Goal: Transaction & Acquisition: Purchase product/service

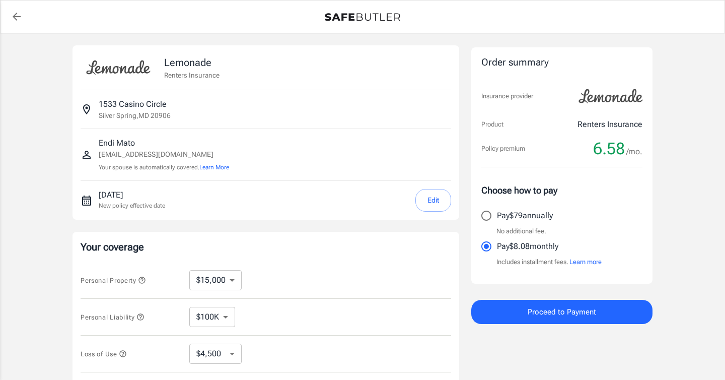
select select "15000"
select select "500"
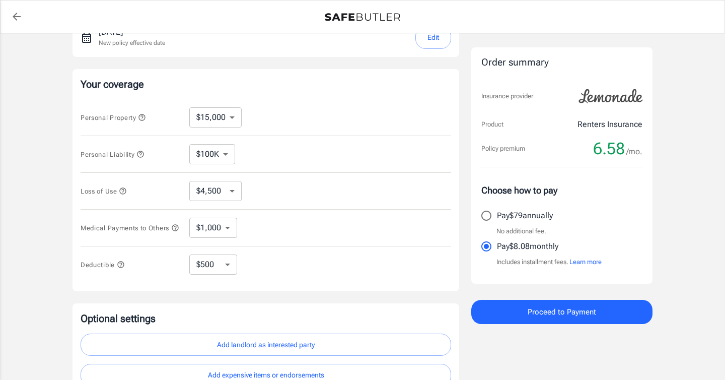
scroll to position [164, 0]
click at [122, 189] on icon "button" at bounding box center [123, 189] width 8 height 8
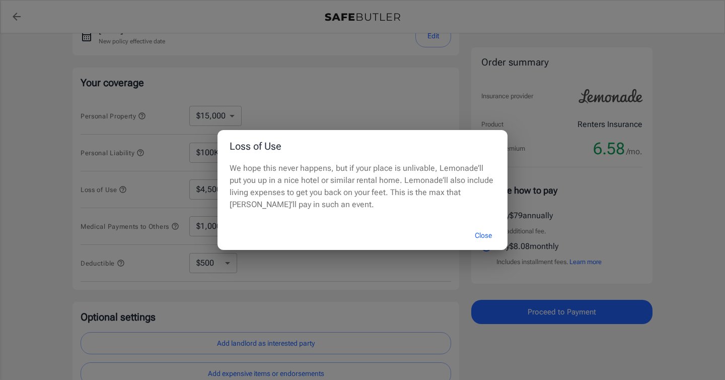
click at [122, 190] on div "Loss of Use We hope this never happens, but if your place is unlivable, Lemonad…" at bounding box center [362, 190] width 725 height 380
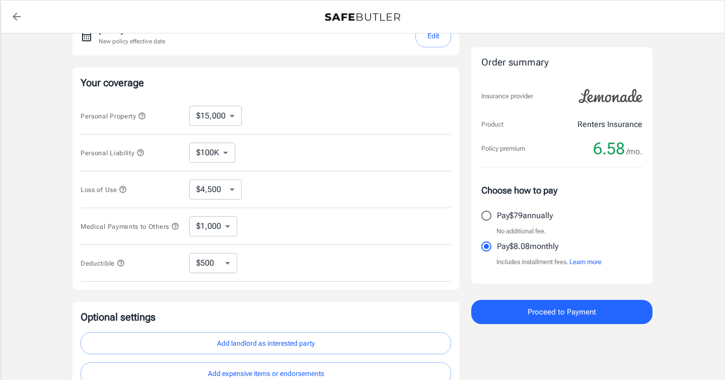
click at [93, 232] on button "Medical Payments to Others" at bounding box center [130, 226] width 99 height 12
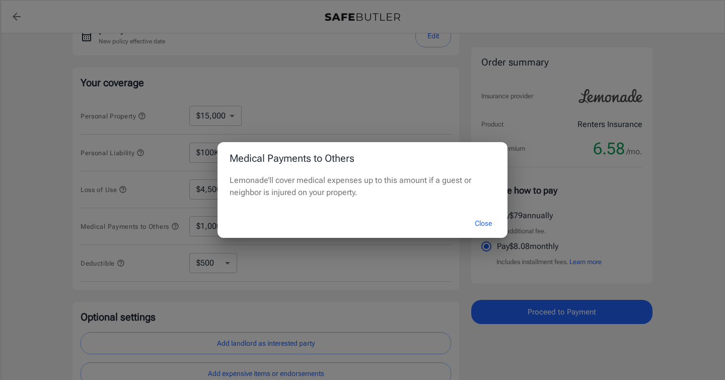
click at [94, 234] on div "Medical Payments to Others Lemonade’ll cover medical expenses up to this amount…" at bounding box center [362, 190] width 725 height 380
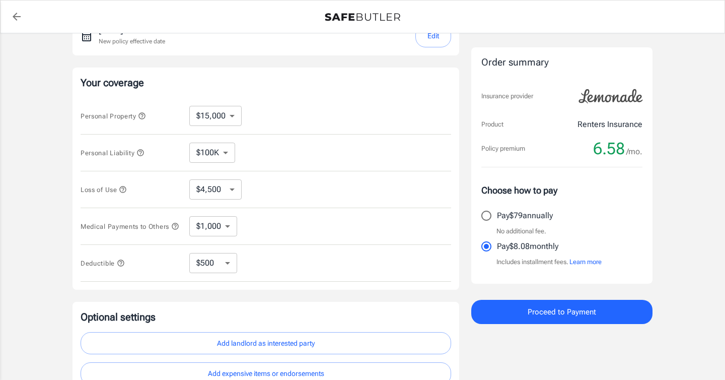
click at [118, 264] on icon "button" at bounding box center [121, 263] width 8 height 8
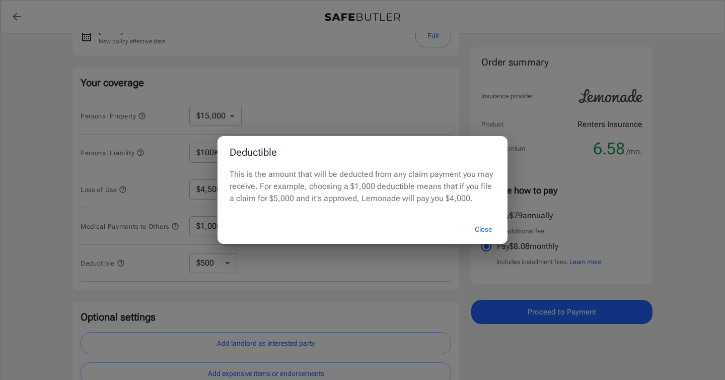
click at [120, 265] on div "Deductible This is the amount that will be deducted from any claim payment you …" at bounding box center [362, 190] width 725 height 380
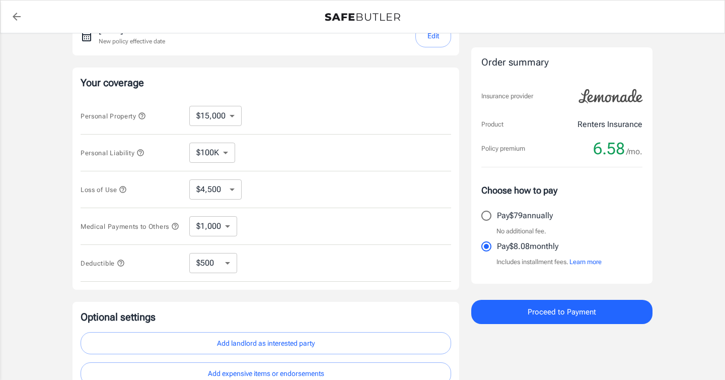
click at [141, 149] on icon "button" at bounding box center [140, 153] width 8 height 8
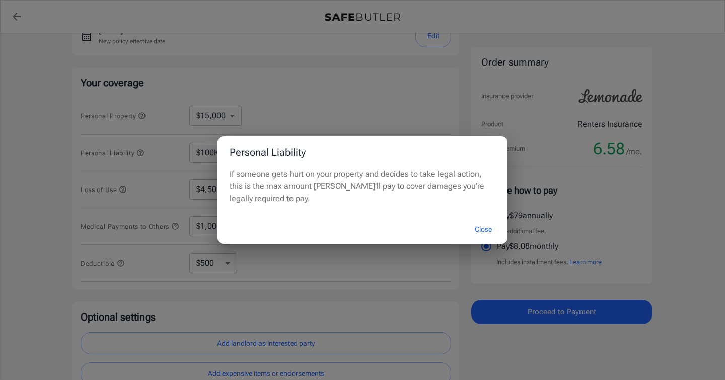
click at [142, 150] on div "Personal Liability If someone gets hurt on your property and decides to take le…" at bounding box center [362, 190] width 725 height 380
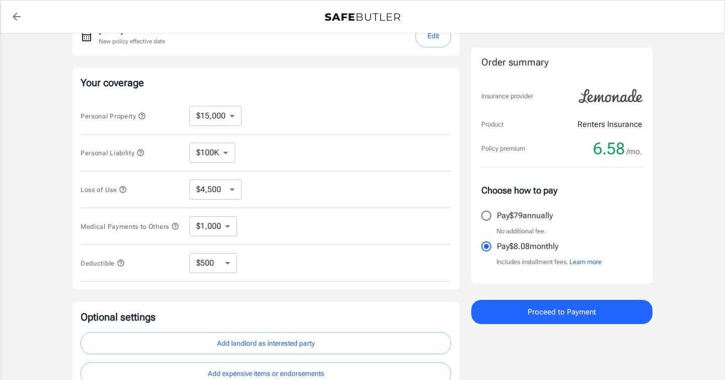
click at [146, 116] on icon "button" at bounding box center [142, 115] width 7 height 7
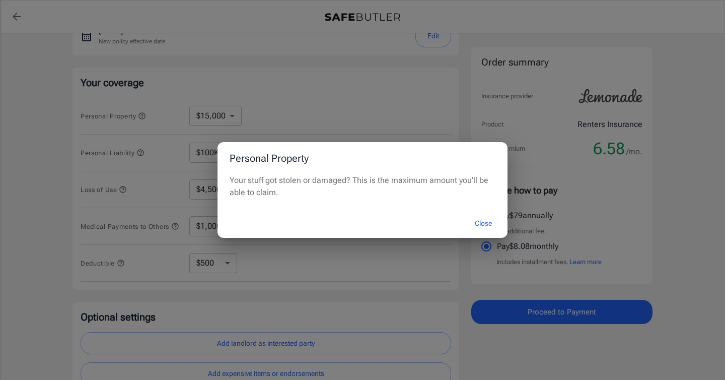
click at [147, 116] on div "Personal Property Your stuff got stolen or damaged? This is the maximum amount …" at bounding box center [362, 190] width 725 height 380
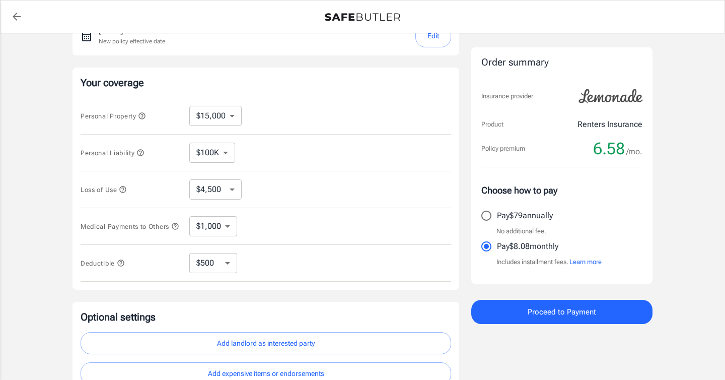
click at [584, 263] on button "Learn more" at bounding box center [585, 262] width 32 height 10
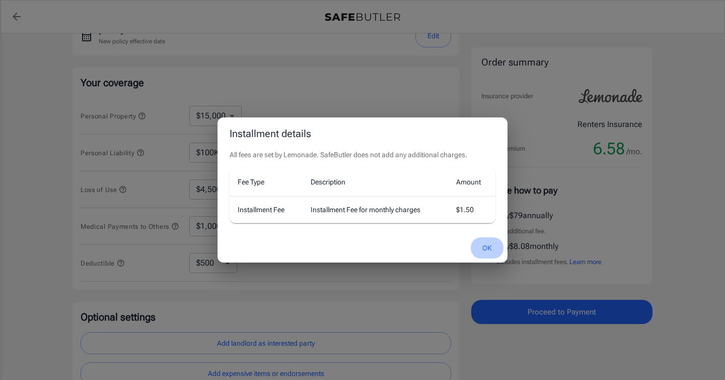
click at [494, 247] on button "OK" at bounding box center [487, 248] width 33 height 22
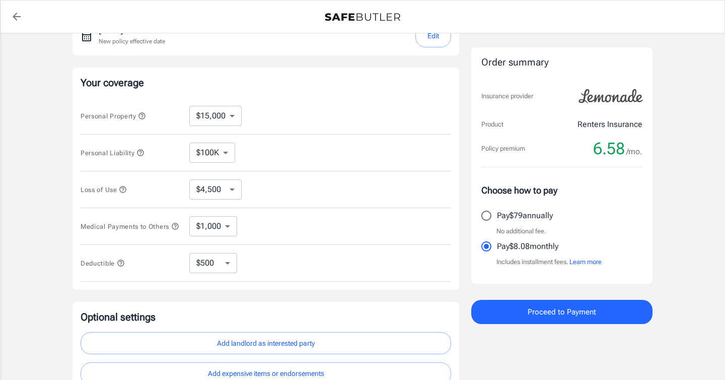
click at [490, 212] on input "Pay $79 annually" at bounding box center [486, 215] width 21 height 21
radio input "true"
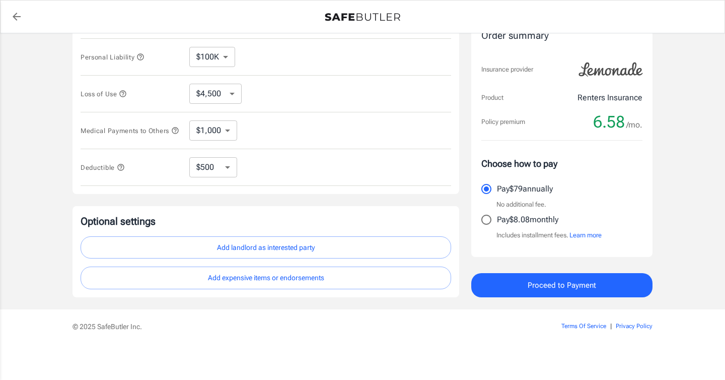
scroll to position [264, 0]
click at [520, 281] on button "Proceed to Payment" at bounding box center [561, 285] width 181 height 24
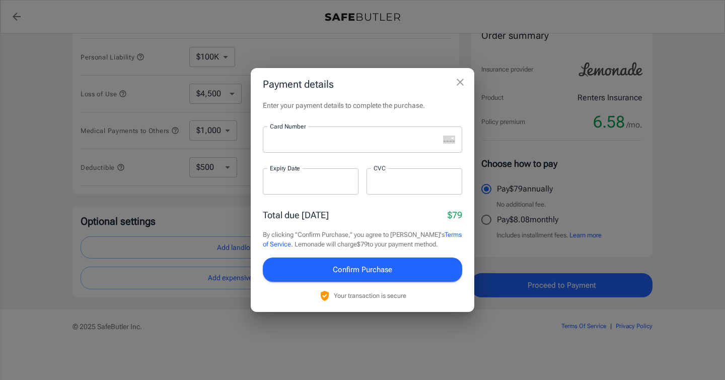
click at [452, 139] on rect "unknown" at bounding box center [449, 139] width 12 height 8
click at [0, 379] on com-1password-button at bounding box center [0, 380] width 0 height 0
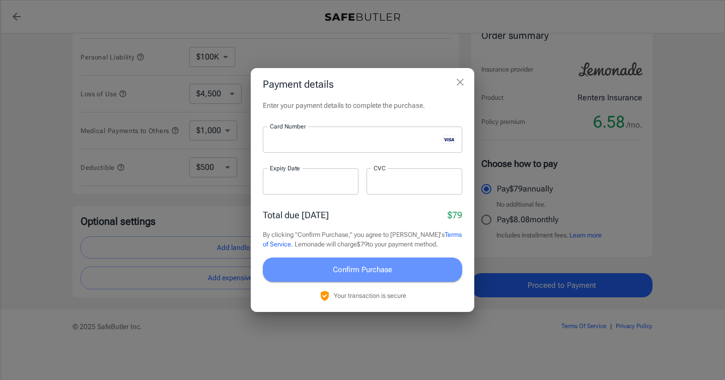
click at [414, 274] on button "Confirm Purchase" at bounding box center [362, 269] width 199 height 24
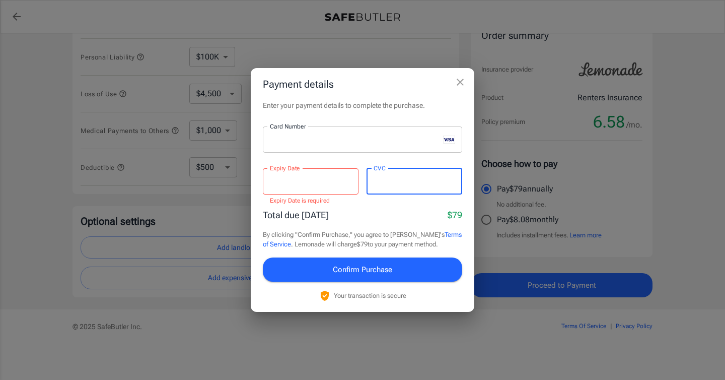
click at [354, 272] on span "Confirm Purchase" at bounding box center [362, 269] width 59 height 13
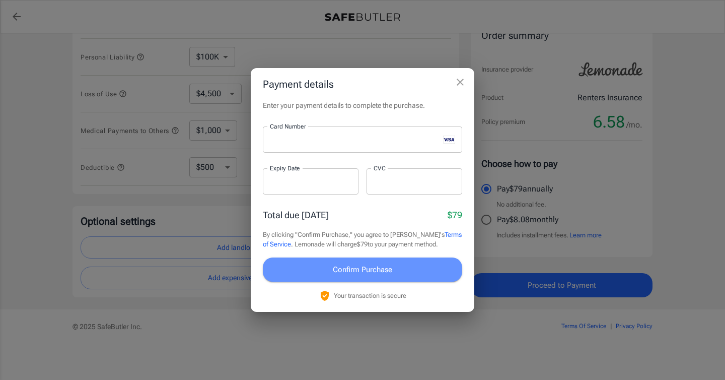
click at [366, 268] on span "Confirm Purchase" at bounding box center [362, 269] width 59 height 13
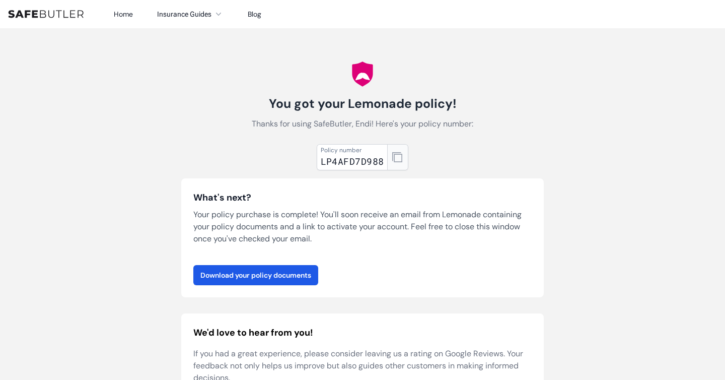
click at [397, 155] on icon "button" at bounding box center [397, 157] width 10 height 10
